Goal: Task Accomplishment & Management: Use online tool/utility

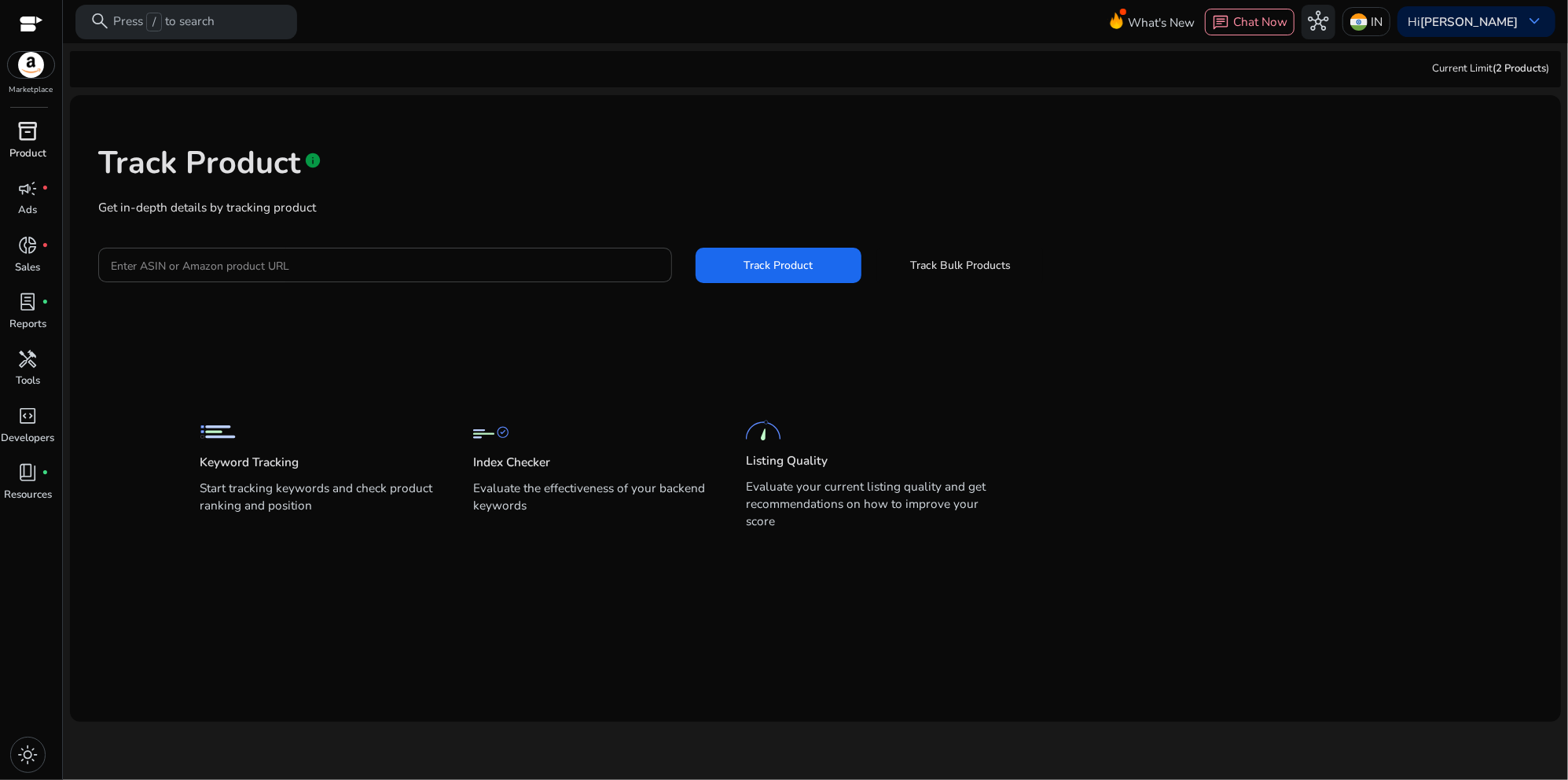
click at [26, 132] on span "inventory_2" at bounding box center [28, 132] width 20 height 21
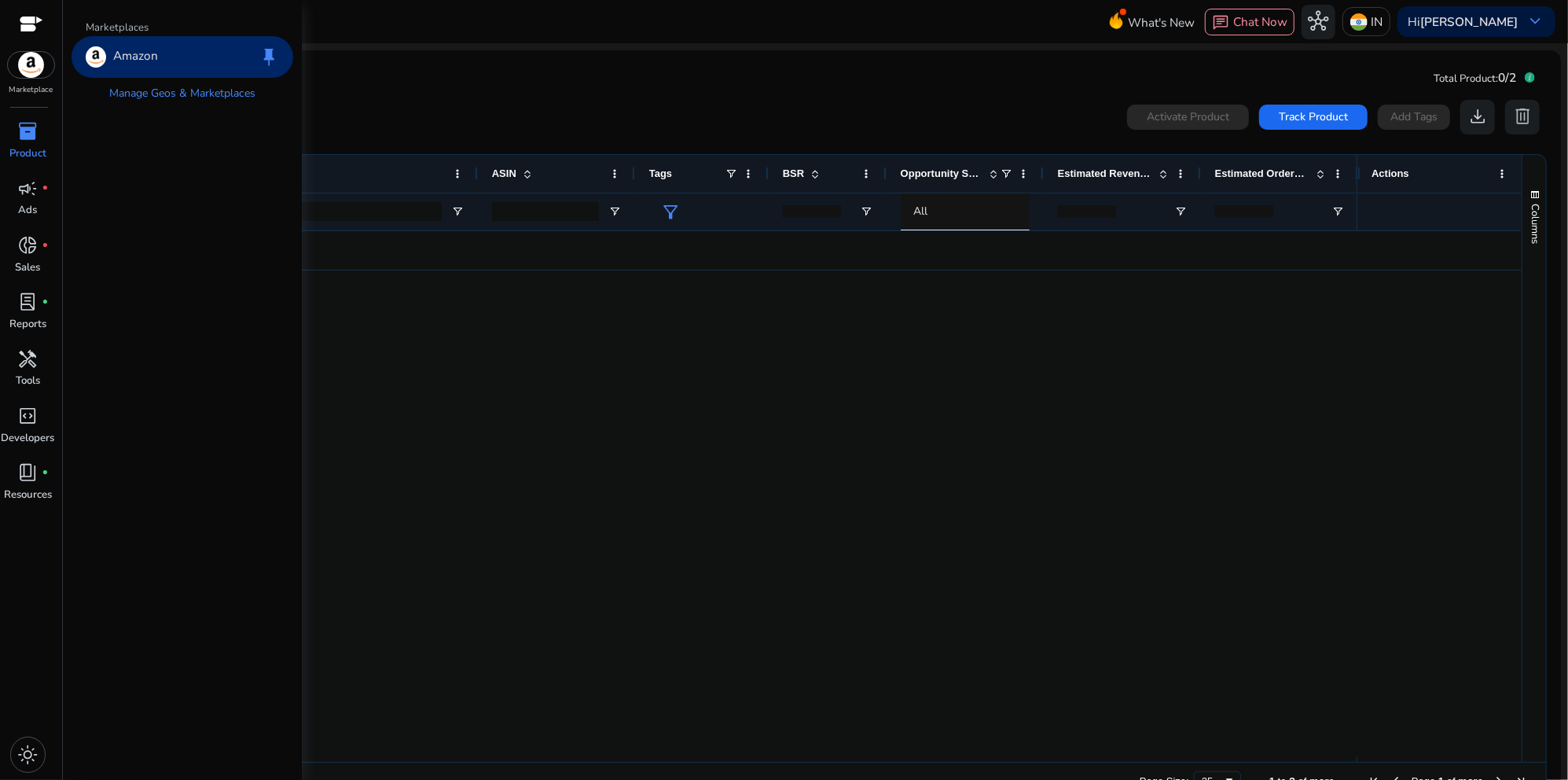
click at [34, 64] on img at bounding box center [31, 65] width 47 height 26
click at [184, 64] on div "Amazon keep" at bounding box center [183, 56] width 222 height 42
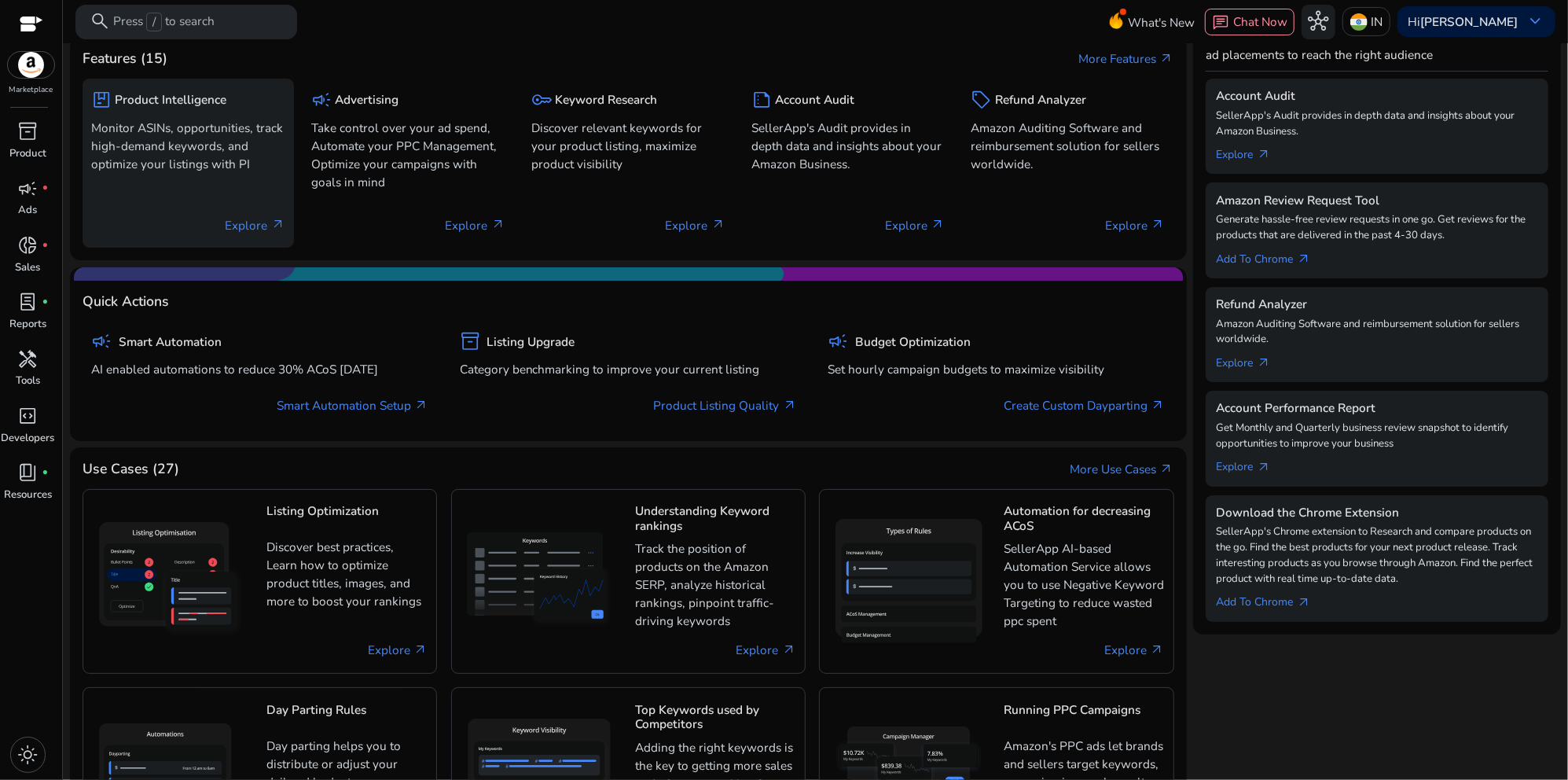
scroll to position [157, 0]
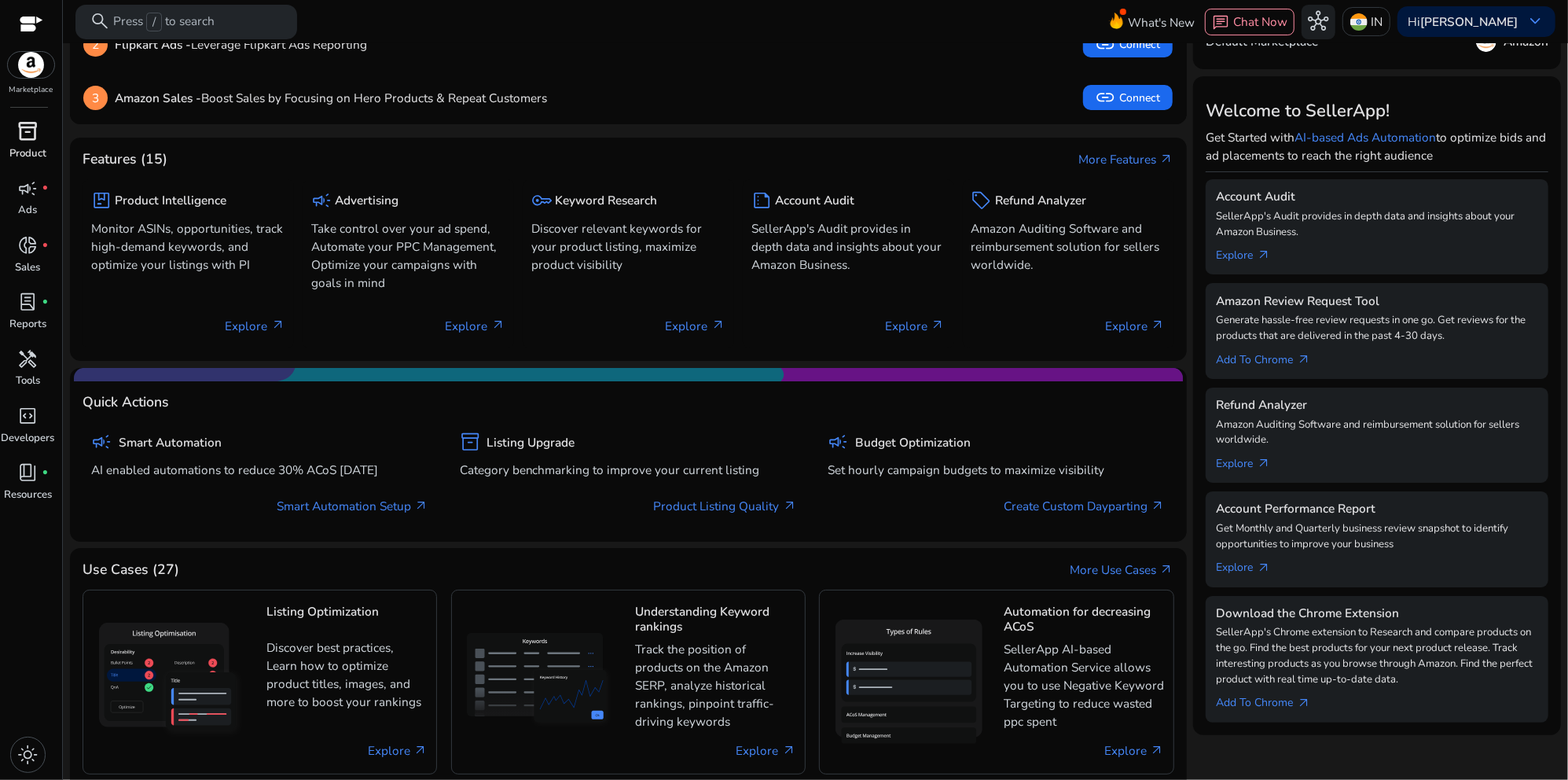
click at [12, 132] on div "inventory_2" at bounding box center [28, 132] width 48 height 27
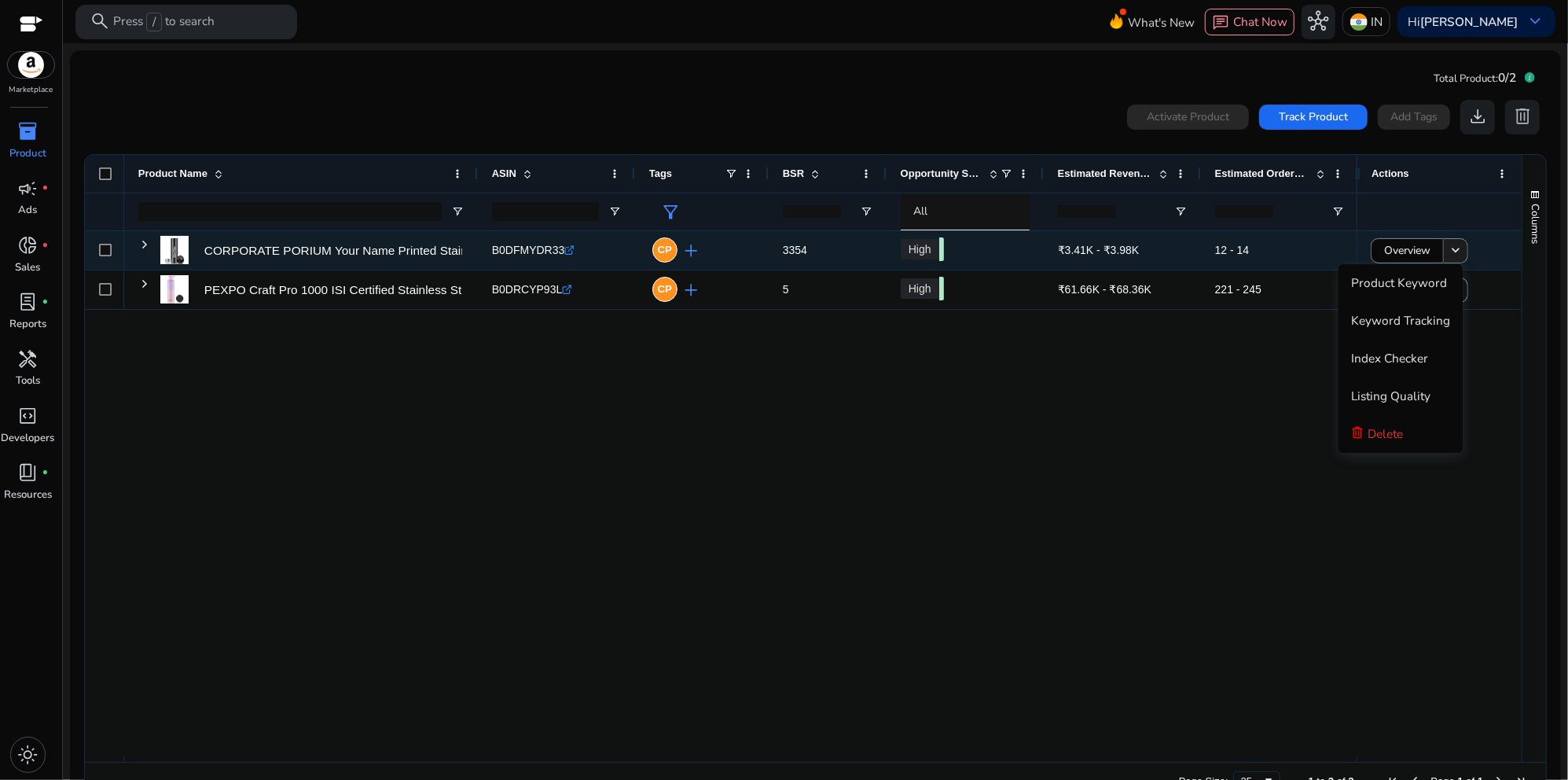
click at [1444, 249] on span at bounding box center [1456, 251] width 24 height 38
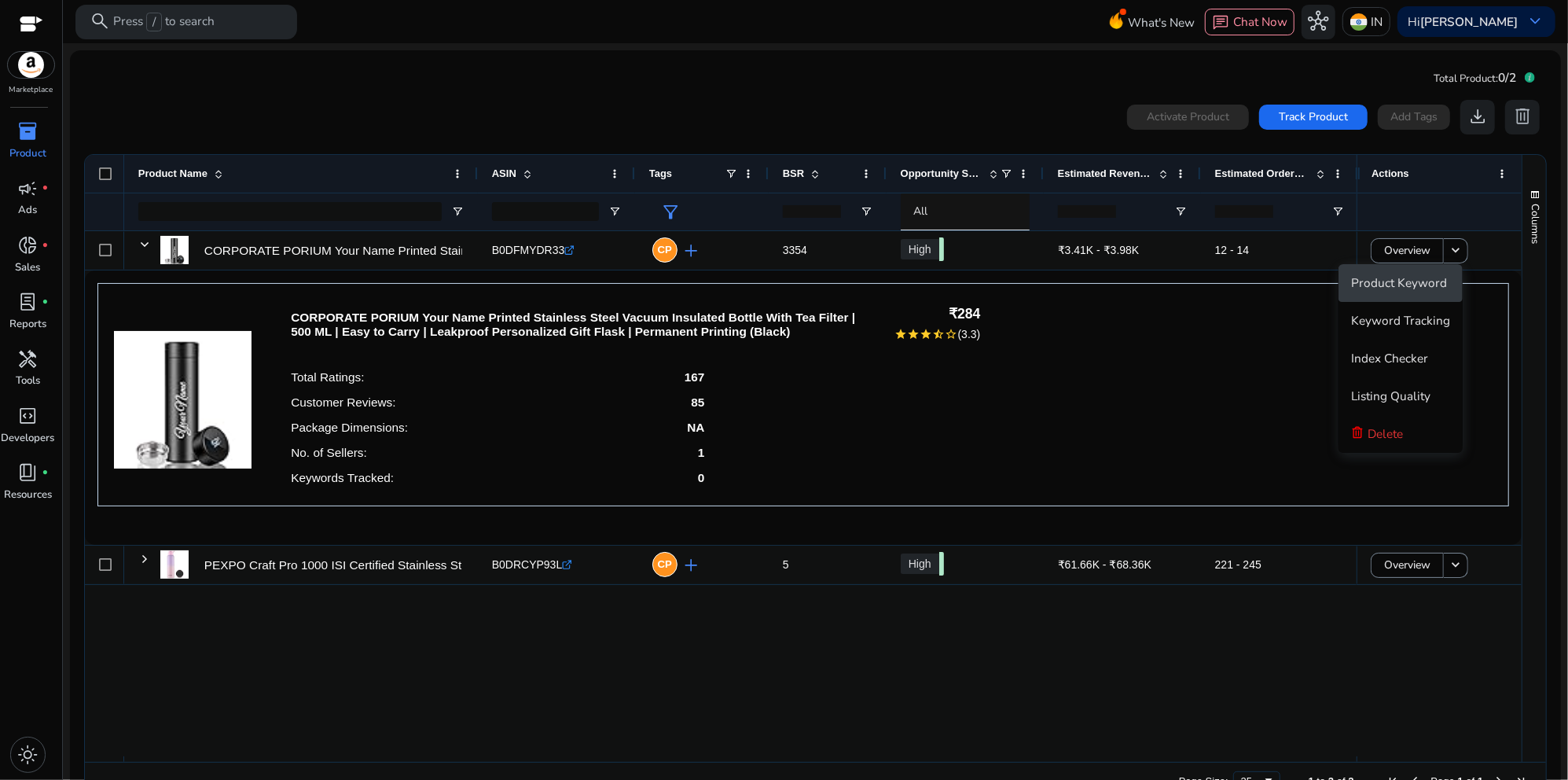
click at [1429, 283] on span "Product Keyword" at bounding box center [1399, 282] width 96 height 16
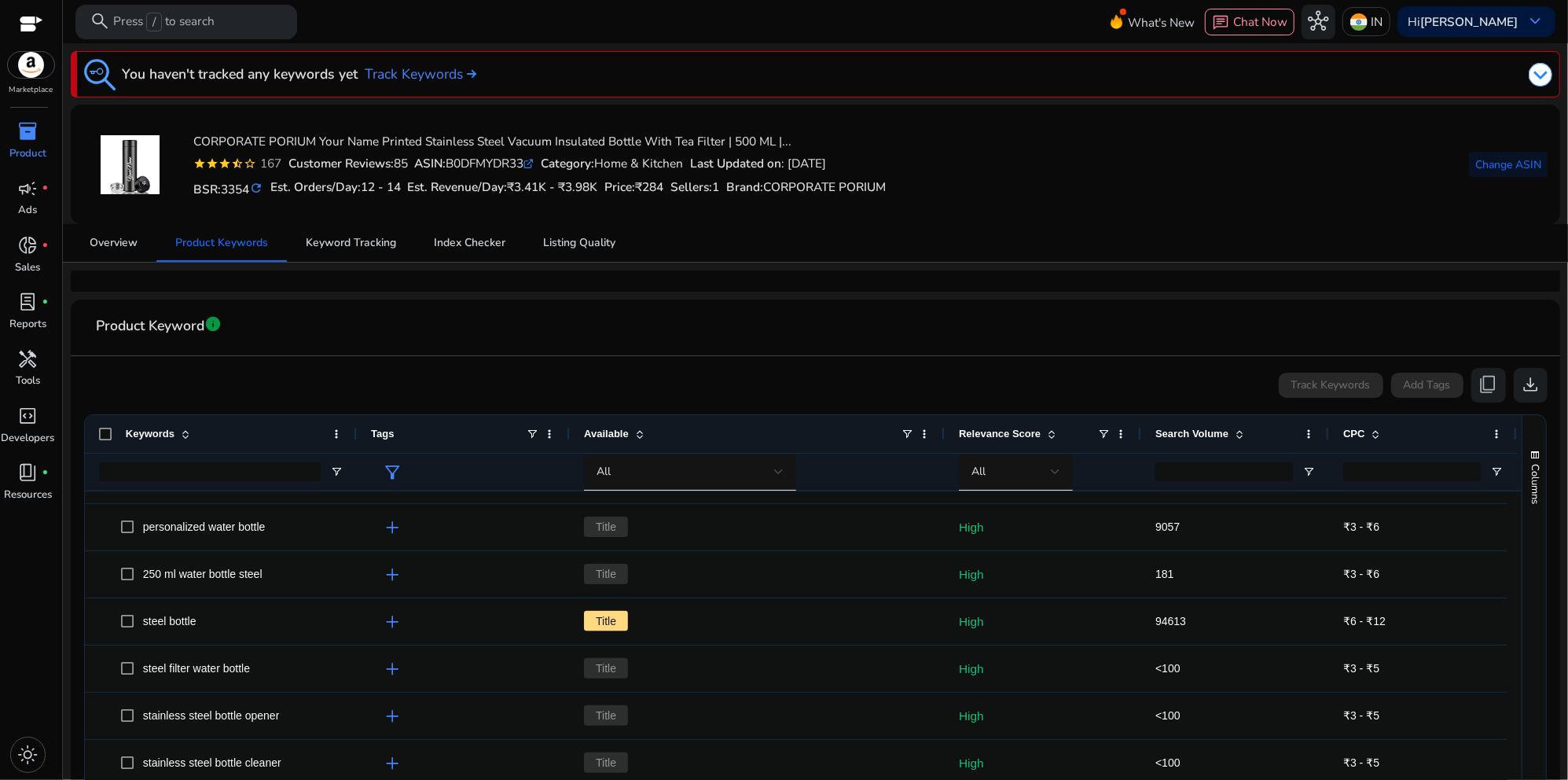
click at [35, 135] on span "inventory_2" at bounding box center [28, 132] width 20 height 21
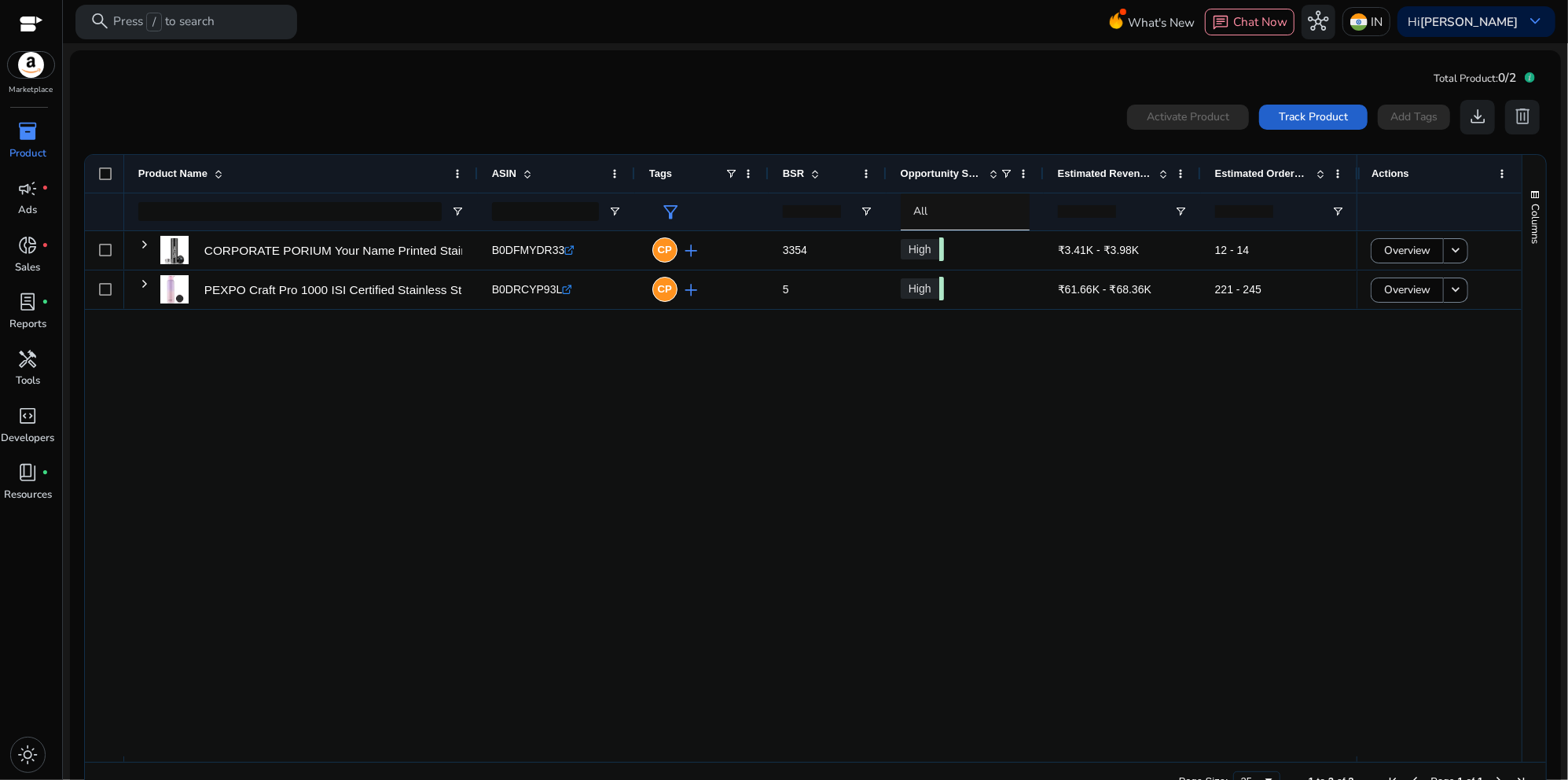
click at [1308, 120] on span "Track Product" at bounding box center [1313, 116] width 69 height 16
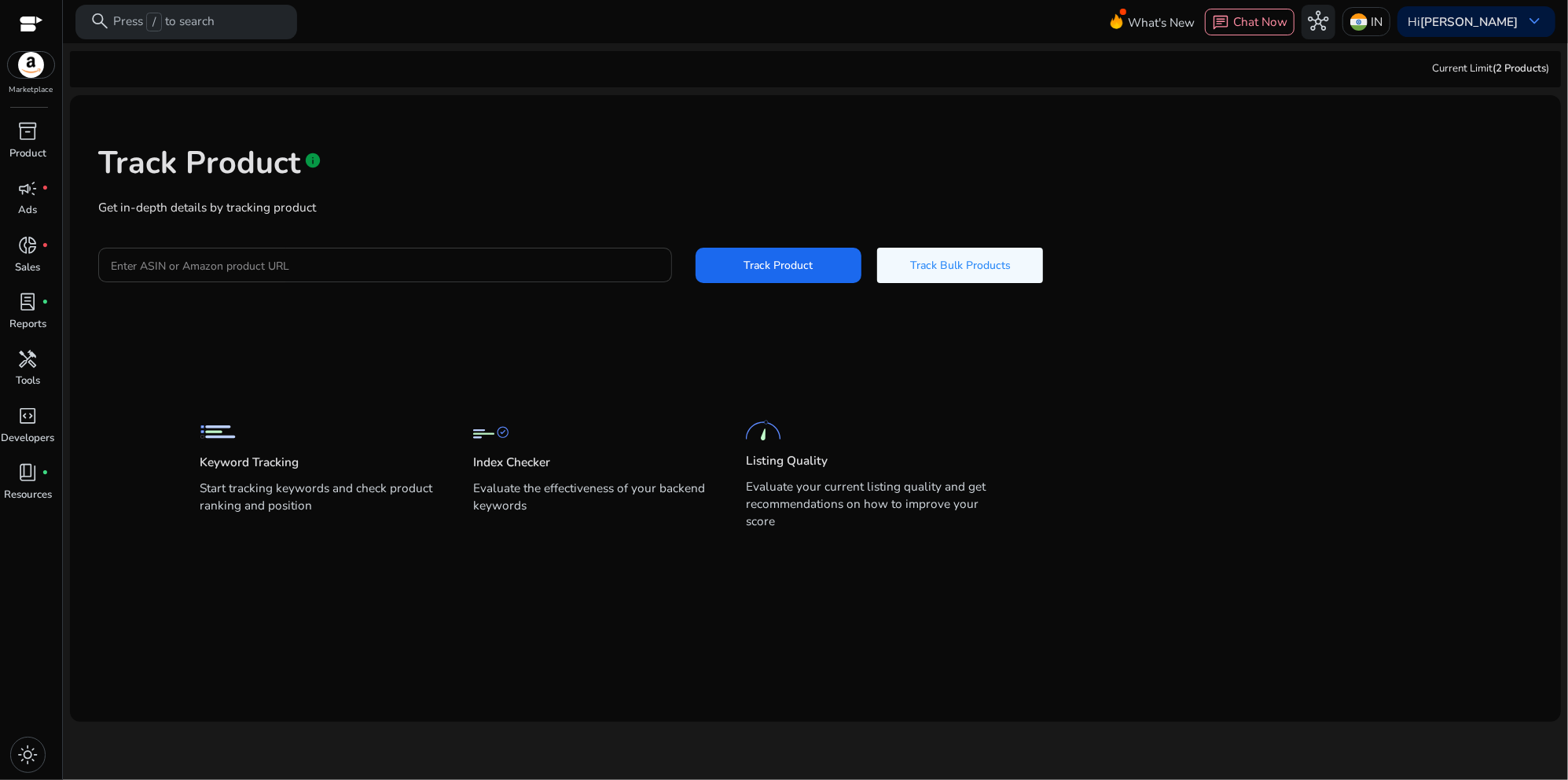
click at [254, 267] on input "Enter ASIN or Amazon product URL" at bounding box center [385, 265] width 549 height 17
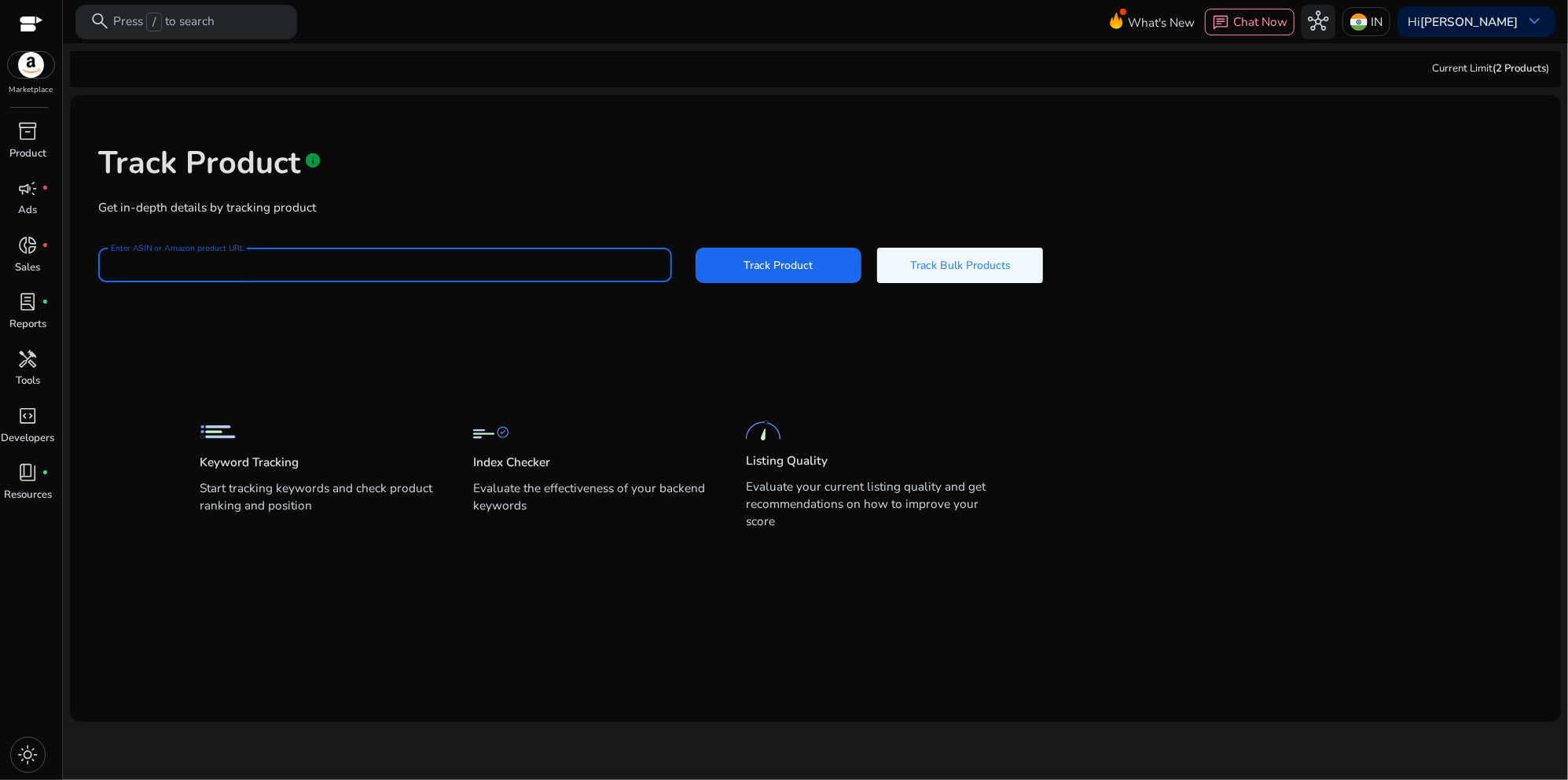
paste input "**********"
type input "**********"
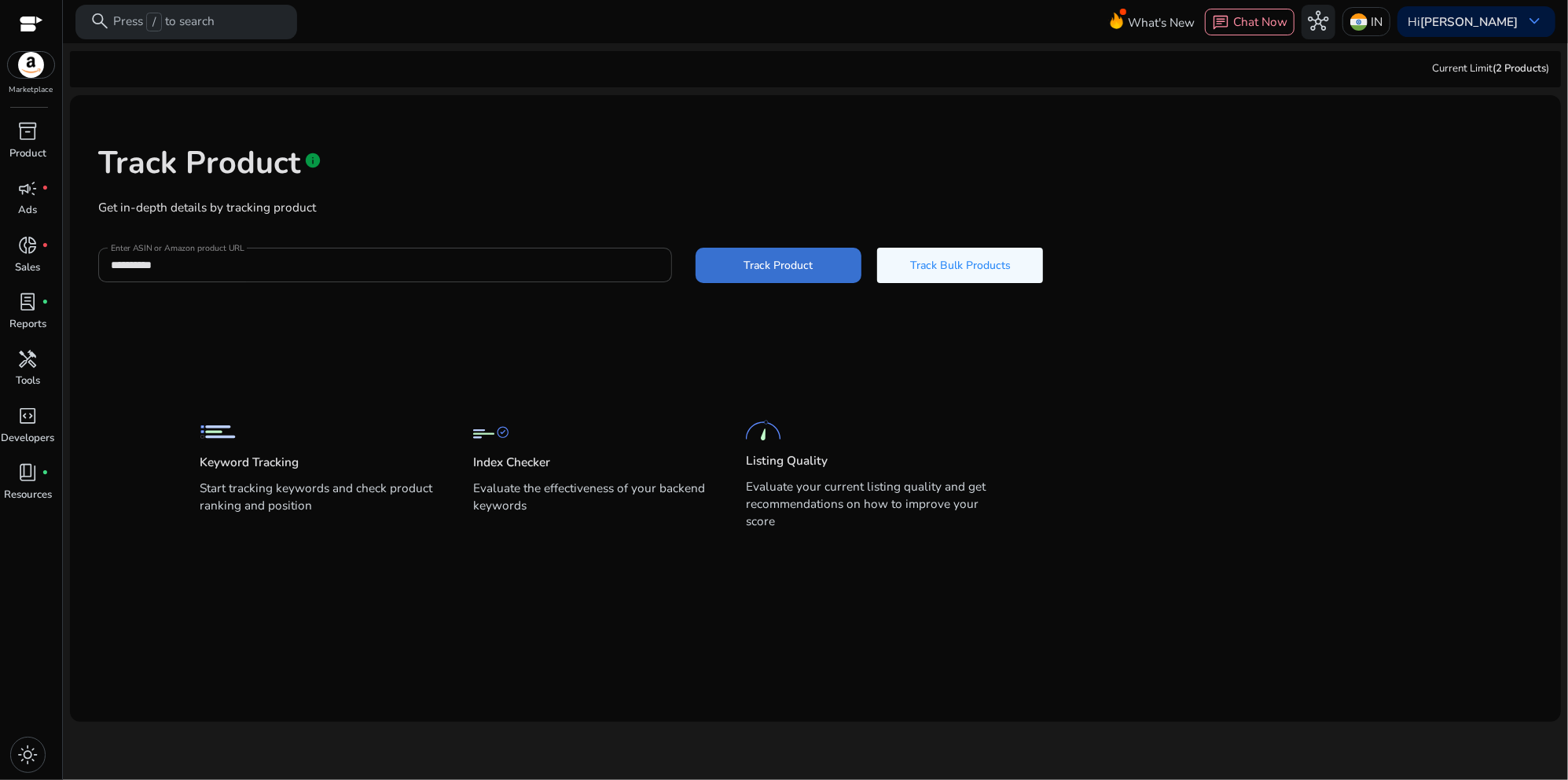
click at [772, 272] on span "Track Product" at bounding box center [779, 265] width 69 height 16
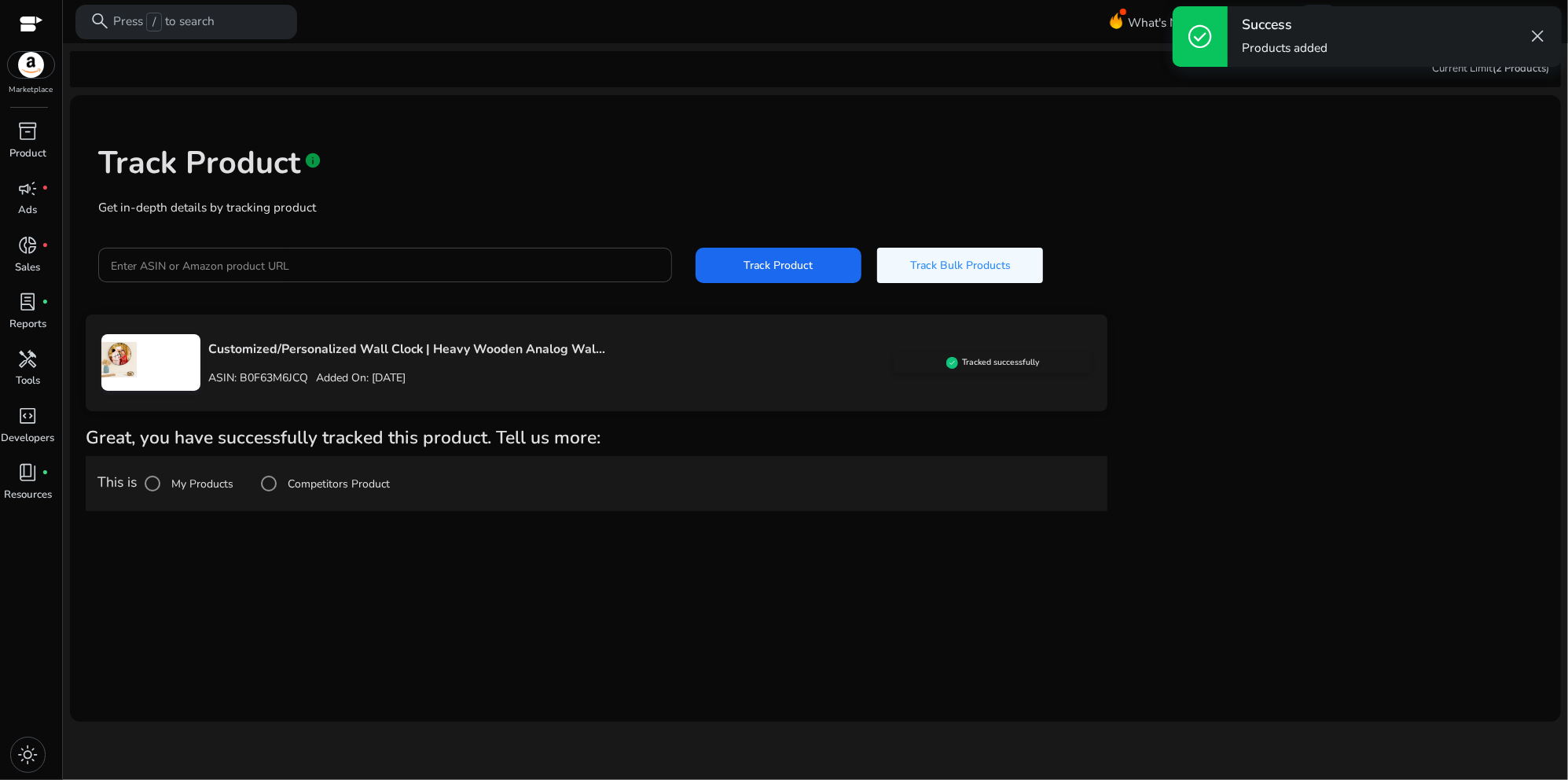
click at [208, 482] on label "My Products" at bounding box center [201, 484] width 65 height 16
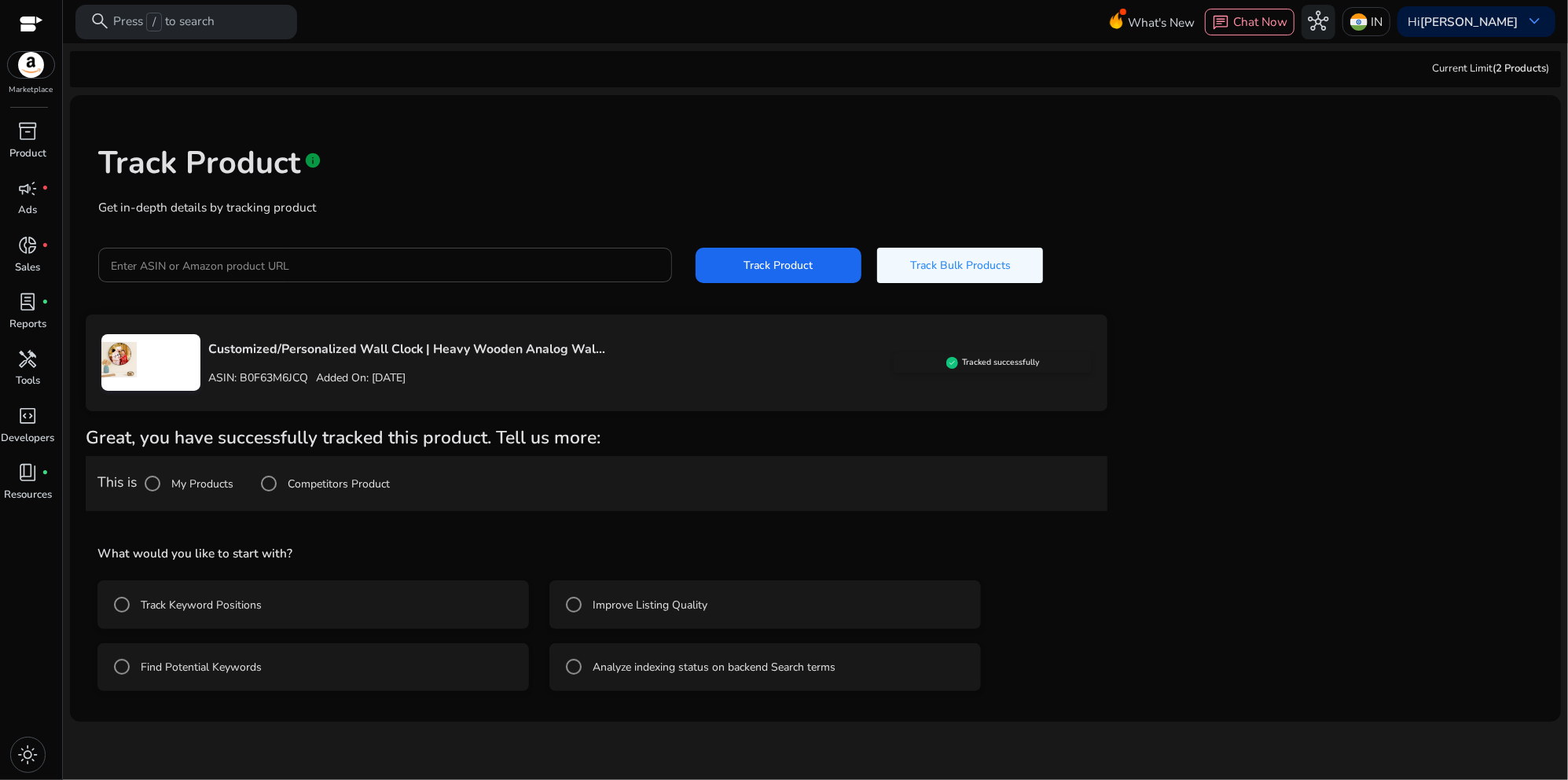
click at [641, 665] on label "Analyze indexing status on backend Search terms" at bounding box center [712, 666] width 246 height 16
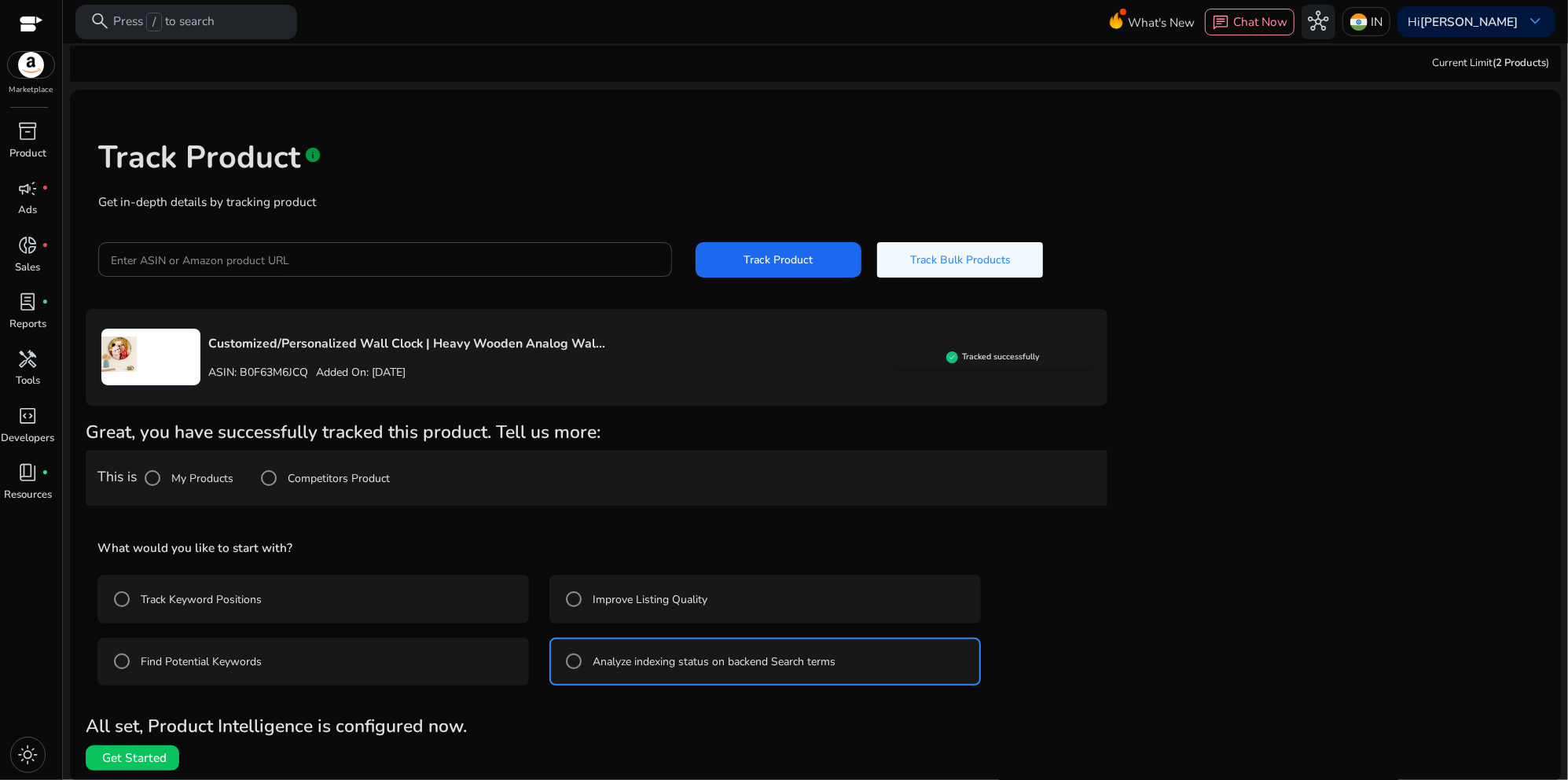
click at [167, 664] on label "Find Potential Keywords" at bounding box center [199, 661] width 124 height 16
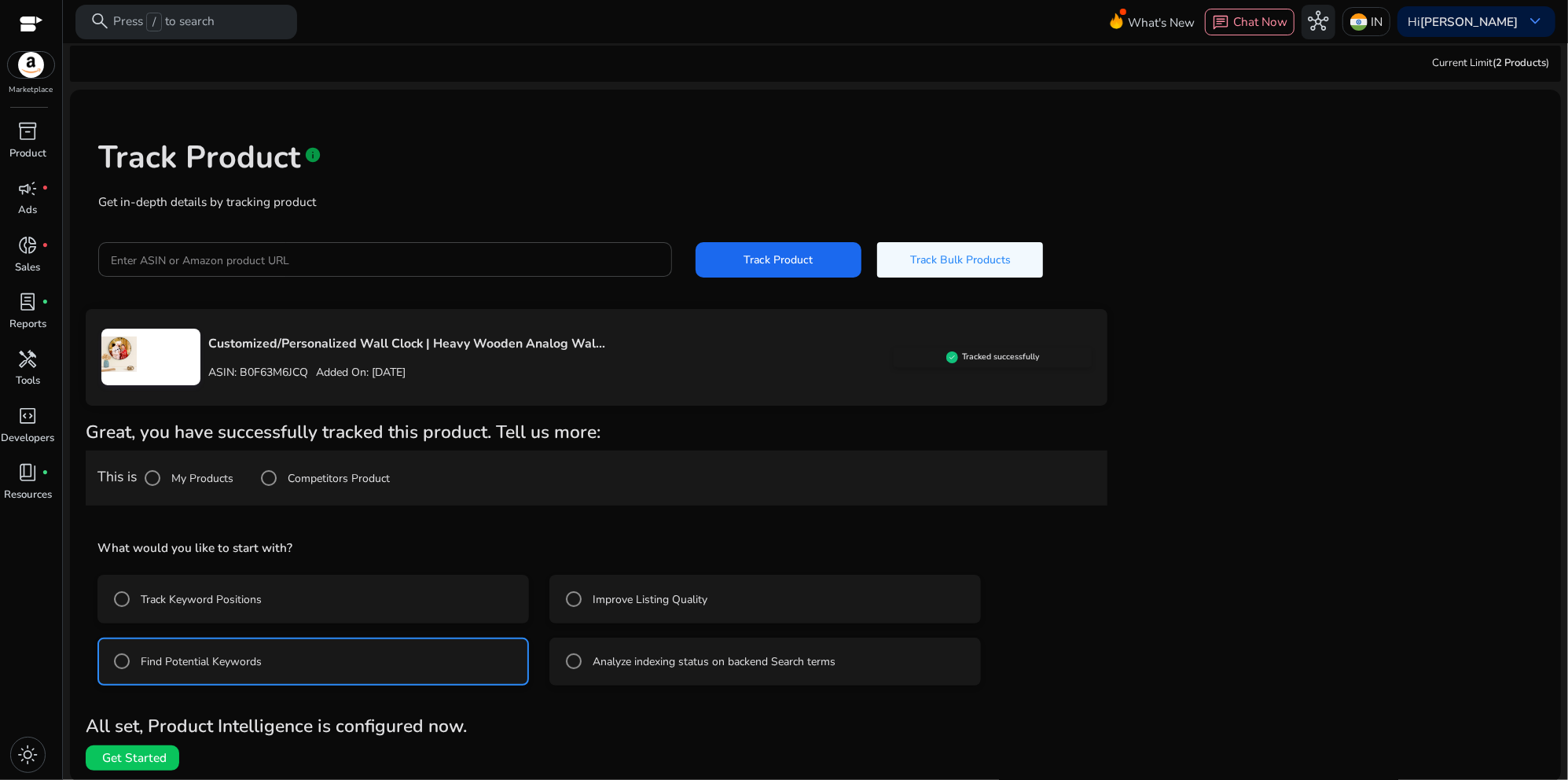
click at [174, 622] on mat-radio-group "Track Keyword Positions Improve Listing Quality Find Potential Keywords Analyze…" at bounding box center [596, 623] width 998 height 124
click at [308, 589] on mat-radio-button "Track Keyword Positions" at bounding box center [313, 599] width 431 height 49
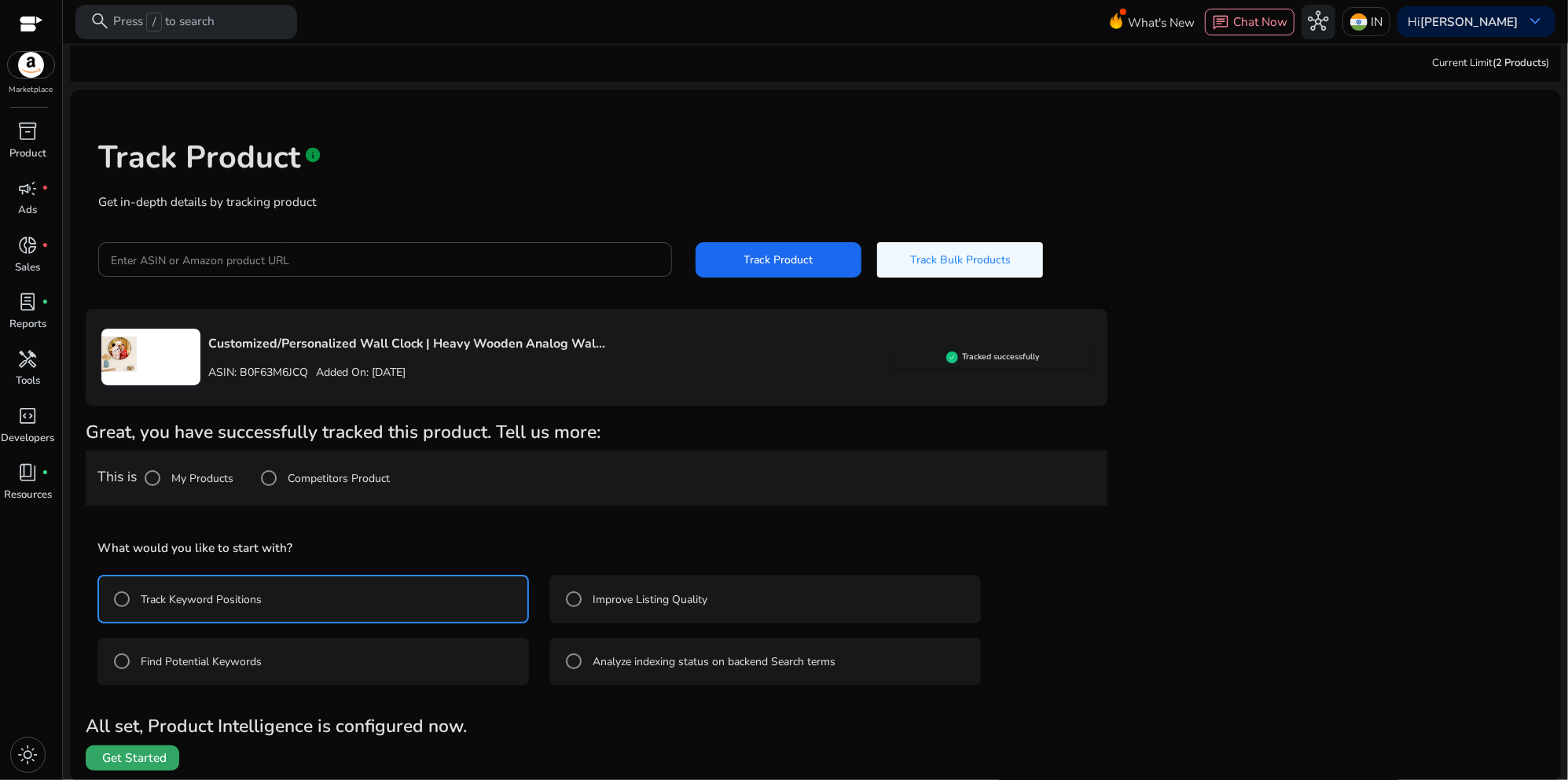
click at [124, 751] on span "Get Started" at bounding box center [134, 758] width 64 height 17
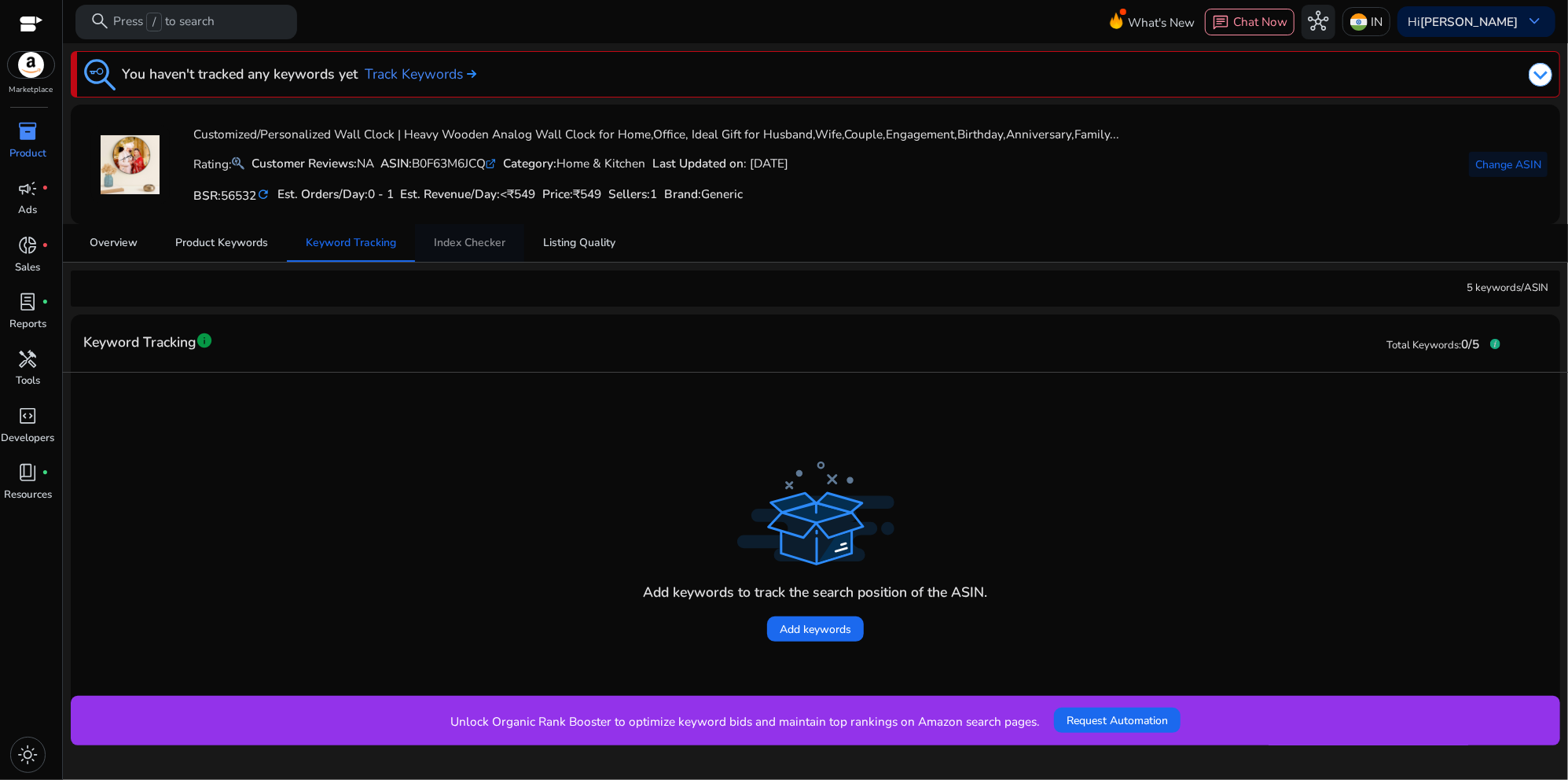
click at [468, 249] on span "Index Checker" at bounding box center [470, 243] width 72 height 11
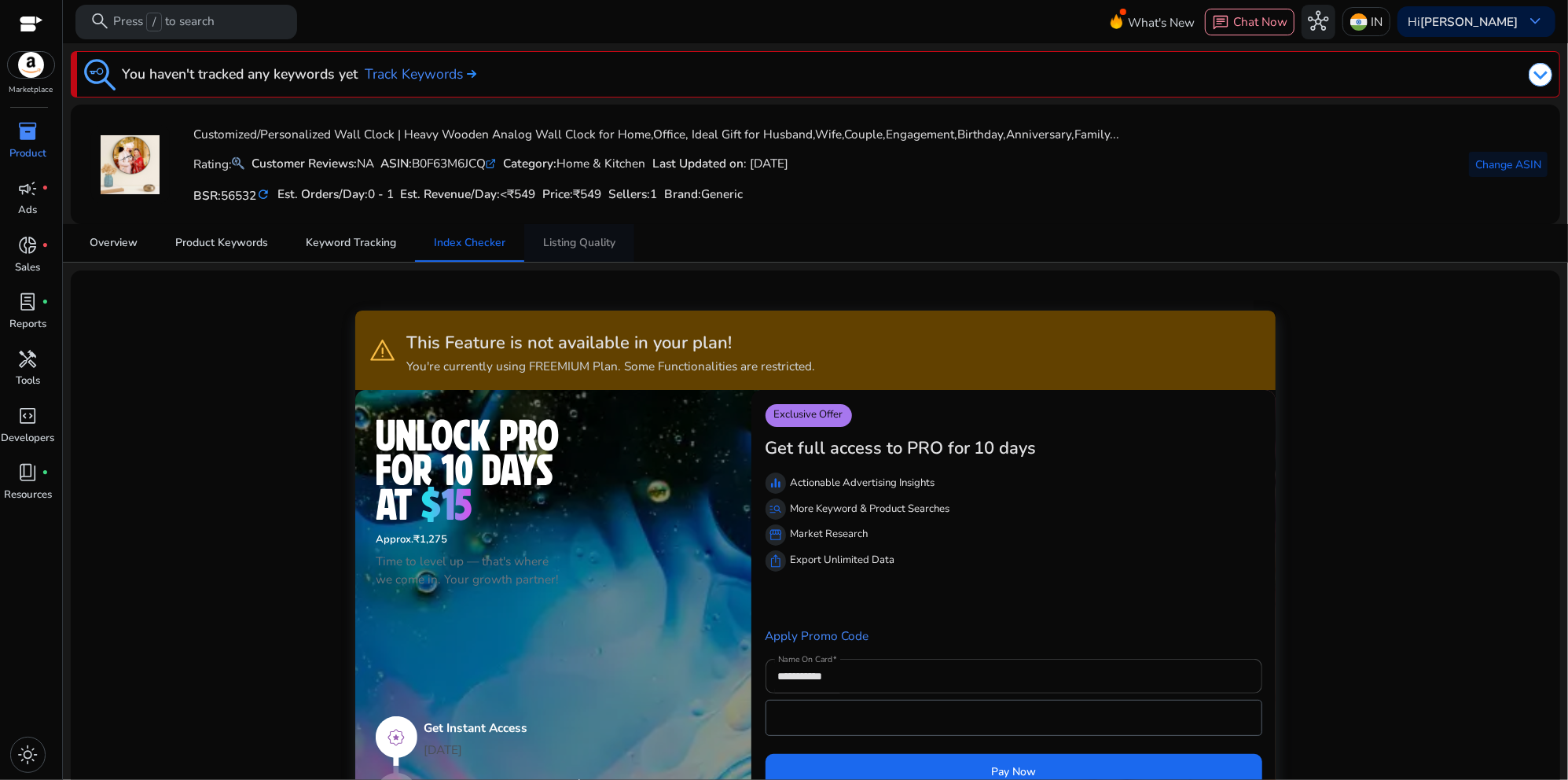
click at [581, 243] on span "Listing Quality" at bounding box center [579, 243] width 73 height 11
click at [140, 242] on link "Overview" at bounding box center [114, 243] width 85 height 38
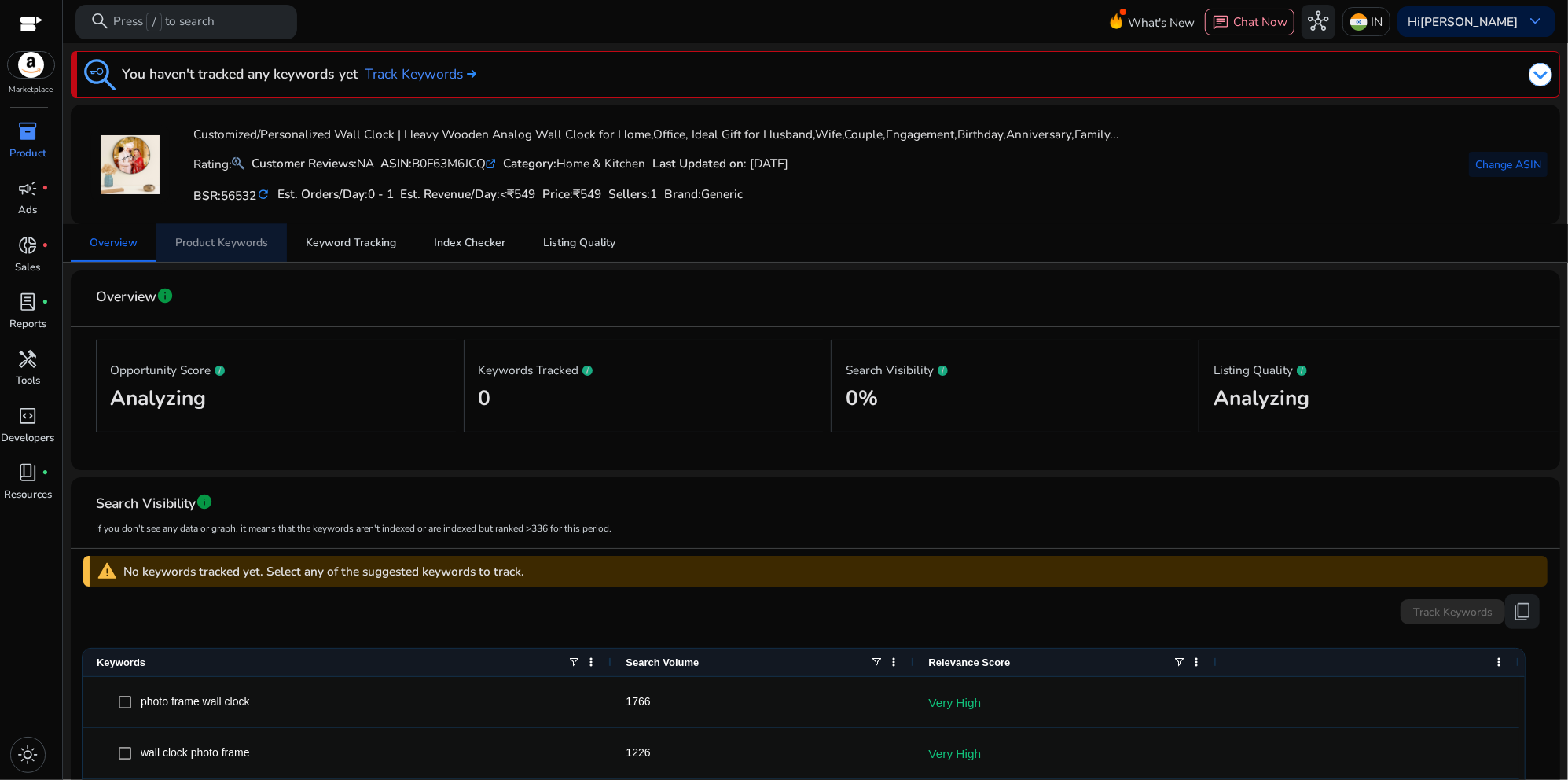
click at [231, 247] on span "Product Keywords" at bounding box center [221, 243] width 93 height 11
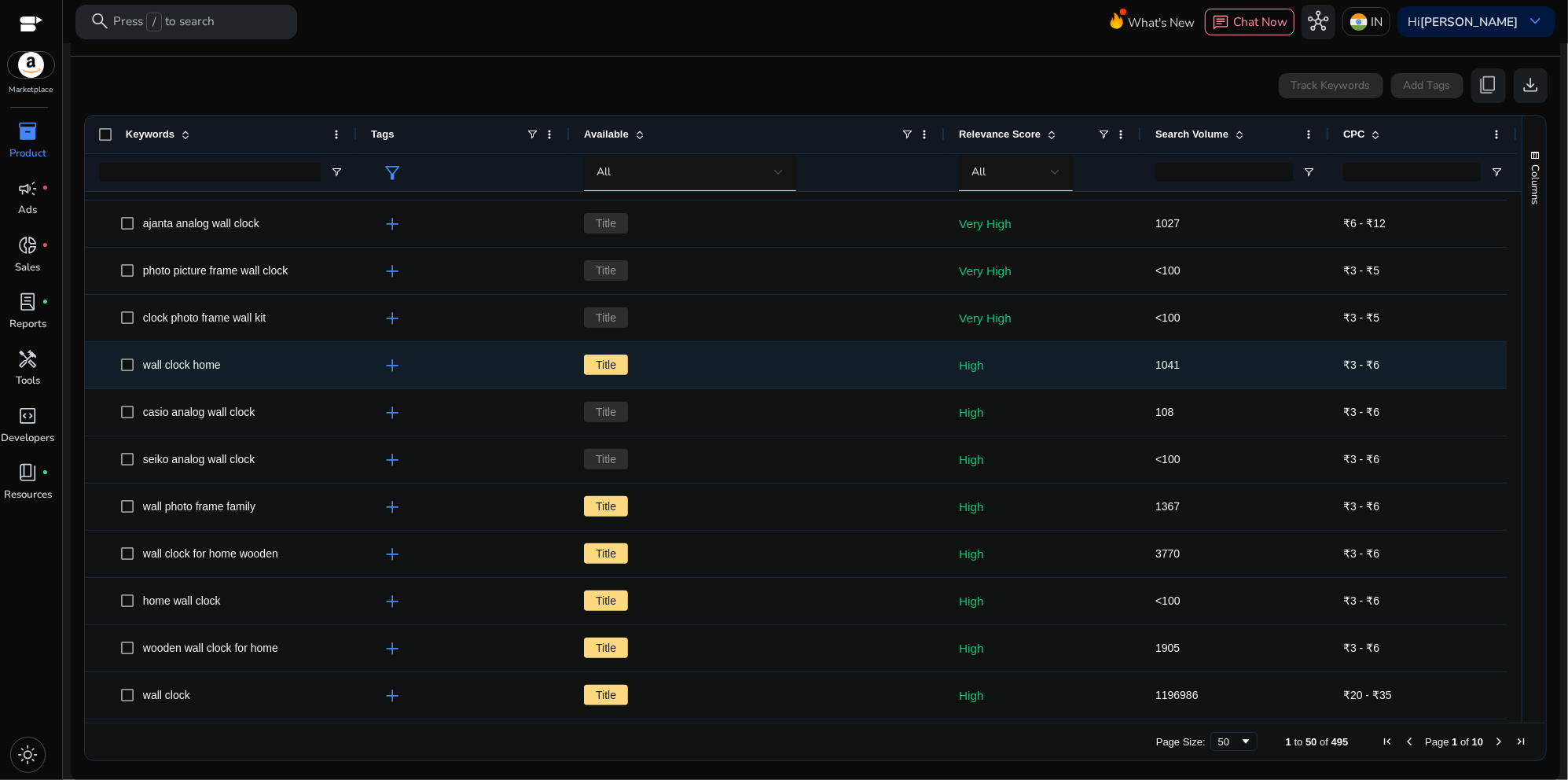
scroll to position [1180, 0]
